Goal: Understand process/instructions: Learn about a topic

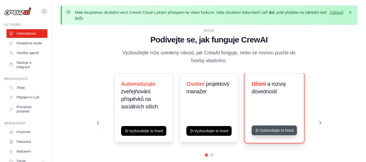
click at [276, 133] on button "Vyzkoušejte to hned" at bounding box center [274, 131] width 45 height 10
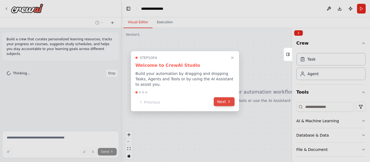
click at [221, 99] on button "Next" at bounding box center [224, 101] width 21 height 9
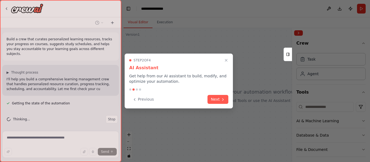
click at [221, 99] on icon at bounding box center [223, 99] width 4 height 4
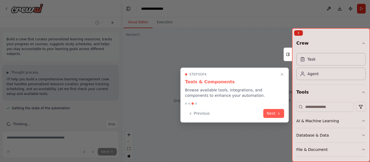
scroll to position [14, 0]
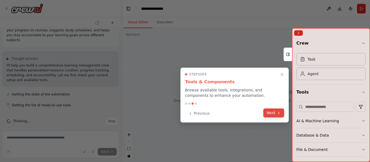
click at [269, 114] on button "Next" at bounding box center [273, 113] width 21 height 9
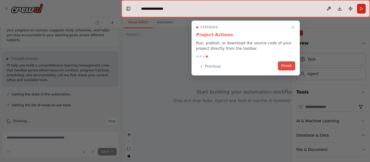
click at [286, 67] on button "Finish" at bounding box center [286, 65] width 17 height 9
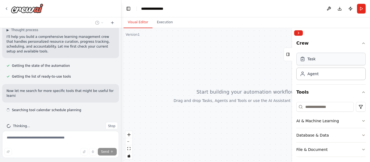
scroll to position [47, 0]
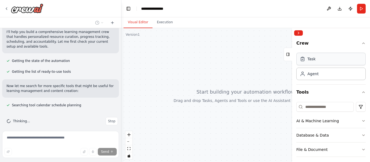
click at [324, 64] on div "Task" at bounding box center [330, 59] width 69 height 12
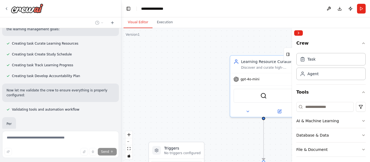
scroll to position [256, 0]
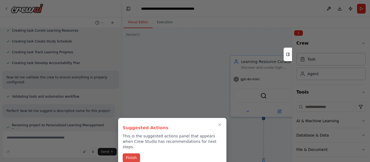
click at [131, 154] on button "Finish" at bounding box center [131, 158] width 17 height 9
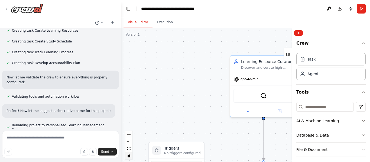
click at [131, 154] on button "toggle interactivity" at bounding box center [128, 155] width 7 height 7
click at [308, 75] on div "Agent" at bounding box center [312, 73] width 11 height 5
click at [288, 56] on rect at bounding box center [287, 54] width 3 height 3
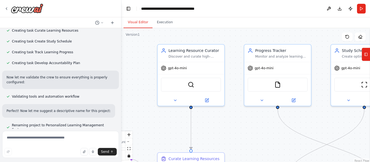
drag, startPoint x: 312, startPoint y: 142, endPoint x: 239, endPoint y: 131, distance: 73.4
click at [239, 131] on div ".deletable-edge-delete-btn { width: 20px; height: 20px; border: 0px solid #ffff…" at bounding box center [245, 95] width 249 height 135
